Goal: Information Seeking & Learning: Learn about a topic

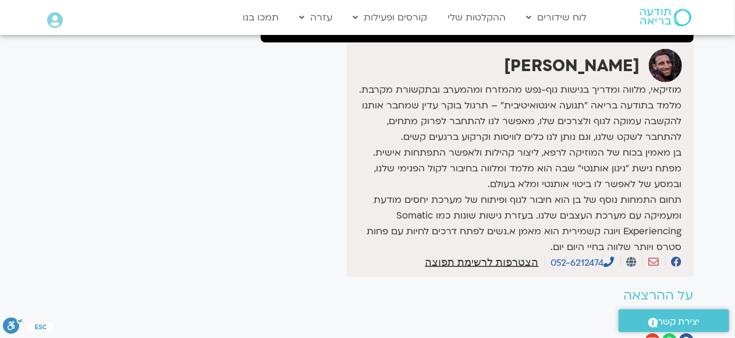
scroll to position [233, 0]
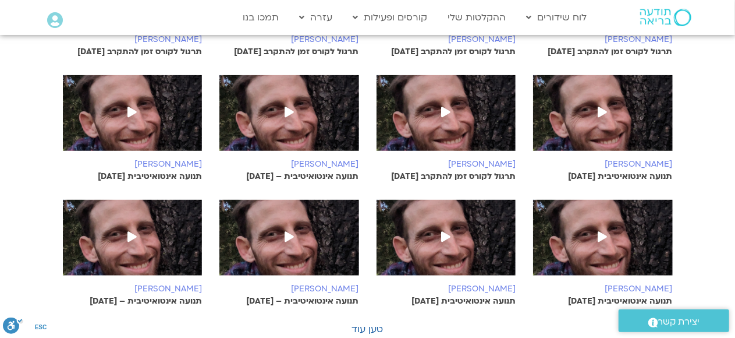
scroll to position [698, 0]
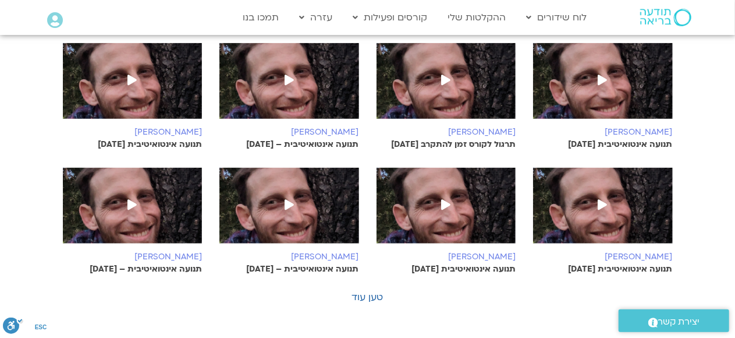
click at [291, 199] on icon at bounding box center [289, 204] width 9 height 10
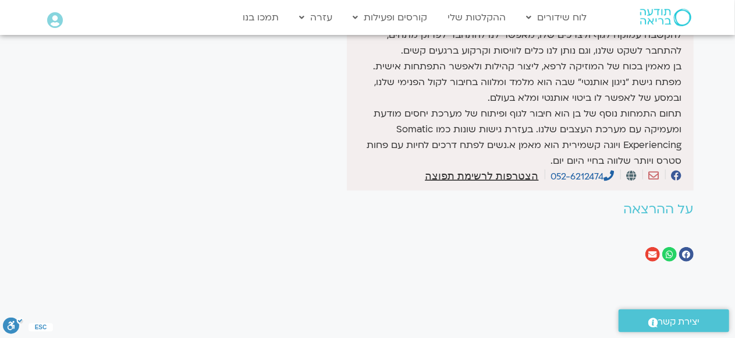
scroll to position [175, 0]
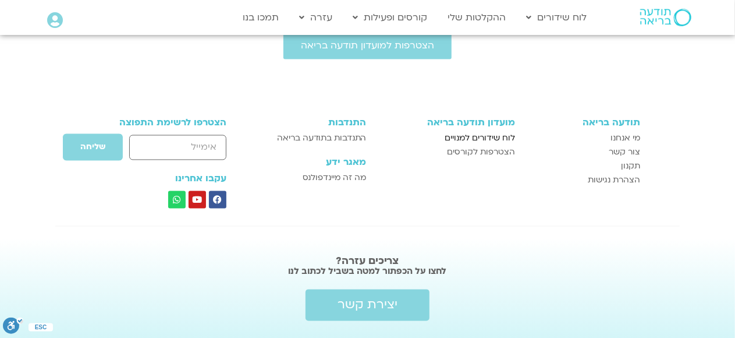
scroll to position [777, 0]
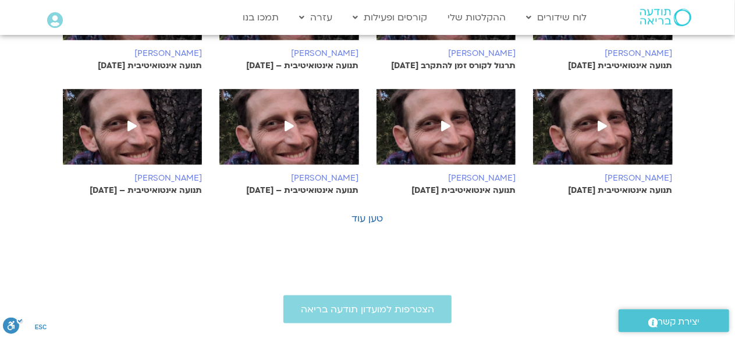
click at [129, 121] on icon at bounding box center [132, 126] width 9 height 10
click at [444, 122] on icon at bounding box center [445, 126] width 9 height 10
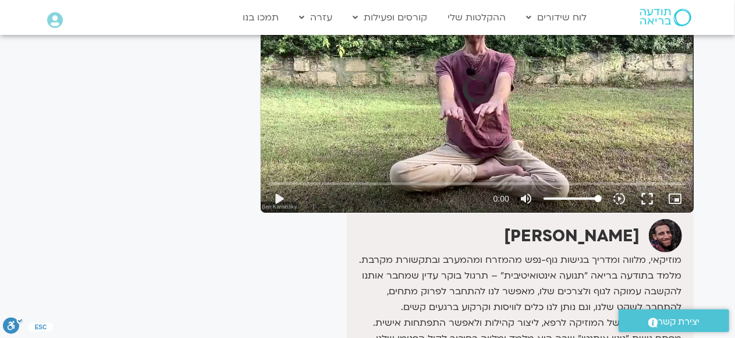
scroll to position [175, 0]
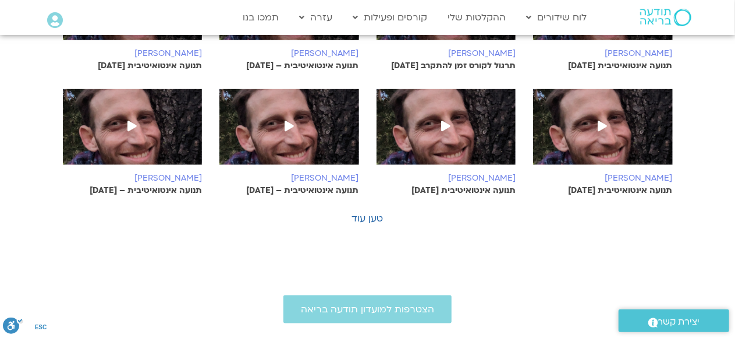
click at [601, 122] on icon at bounding box center [603, 126] width 9 height 10
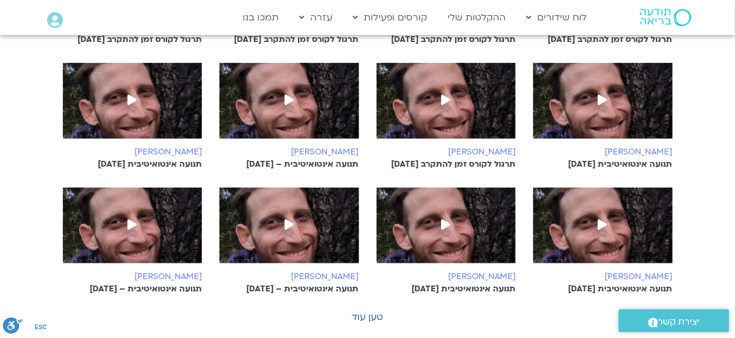
scroll to position [660, 0]
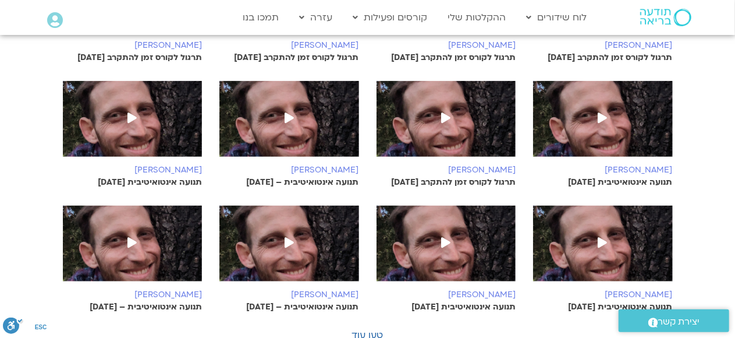
click at [130, 109] on span at bounding box center [132, 118] width 21 height 21
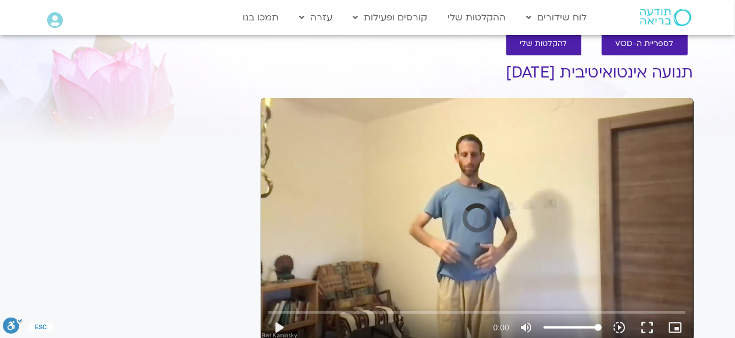
scroll to position [116, 0]
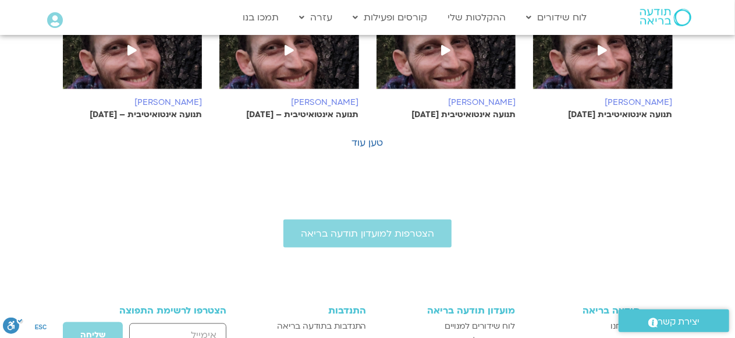
scroll to position [835, 0]
